Goal: Check status: Check status

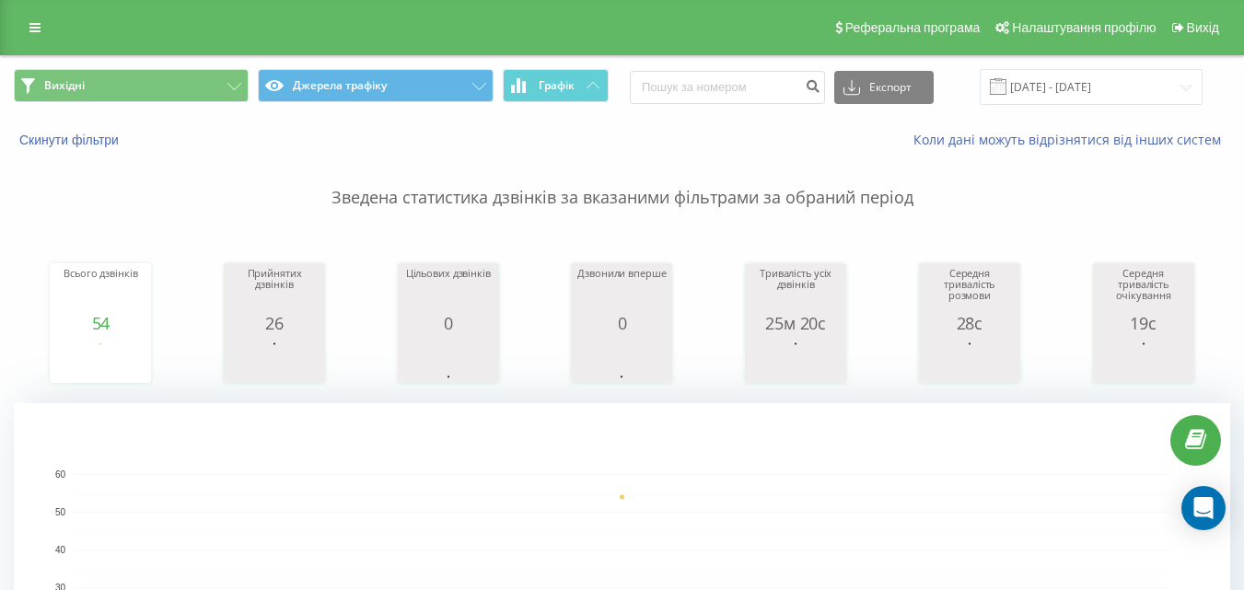
click at [78, 7] on div "Реферальна програма Налаштування профілю Вихід" at bounding box center [622, 27] width 1244 height 55
